Goal: Use online tool/utility

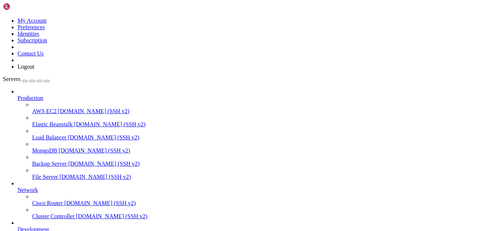
scroll to position [503, 0]
drag, startPoint x: 130, startPoint y: 613, endPoint x: 124, endPoint y: 613, distance: 5.9
drag, startPoint x: 286, startPoint y: 607, endPoint x: 7, endPoint y: 591, distance: 280.0
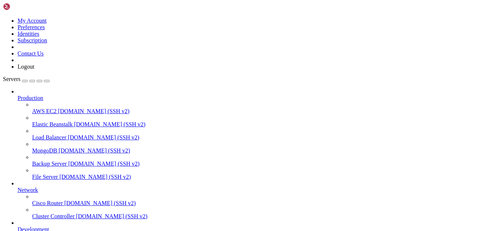
drag, startPoint x: 182, startPoint y: 614, endPoint x: 161, endPoint y: 612, distance: 20.5
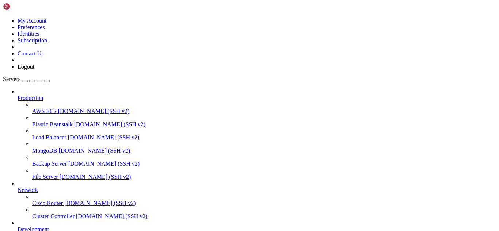
scroll to position [745, 0]
drag, startPoint x: 140, startPoint y: 611, endPoint x: 127, endPoint y: 611, distance: 12.8
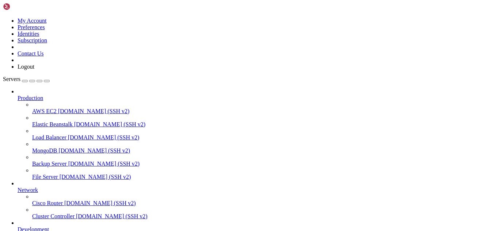
drag, startPoint x: 199, startPoint y: 615, endPoint x: 162, endPoint y: 606, distance: 38.4
drag, startPoint x: 199, startPoint y: 619, endPoint x: 173, endPoint y: 619, distance: 26.7
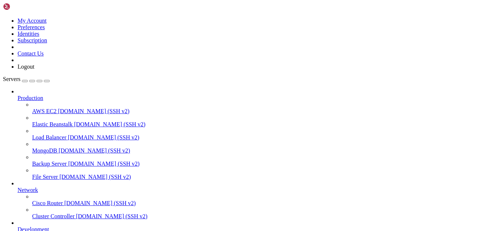
scroll to position [913, 0]
drag, startPoint x: 215, startPoint y: 615, endPoint x: 190, endPoint y: 617, distance: 24.9
drag, startPoint x: 76, startPoint y: 604, endPoint x: 6, endPoint y: 478, distance: 144.1
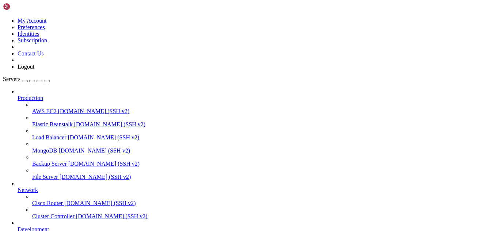
drag, startPoint x: 168, startPoint y: 620, endPoint x: 153, endPoint y: 616, distance: 15.1
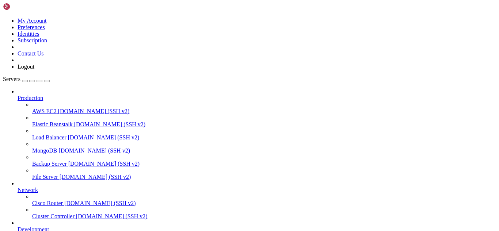
drag, startPoint x: 60, startPoint y: 609, endPoint x: 6, endPoint y: 597, distance: 55.0
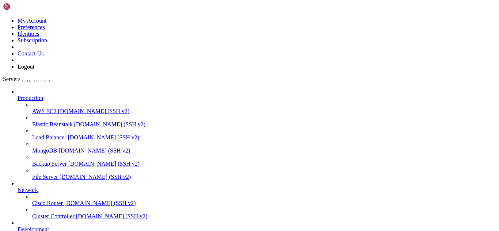
drag, startPoint x: 146, startPoint y: 603, endPoint x: 132, endPoint y: 607, distance: 14.7
